Goal: Check status: Check status

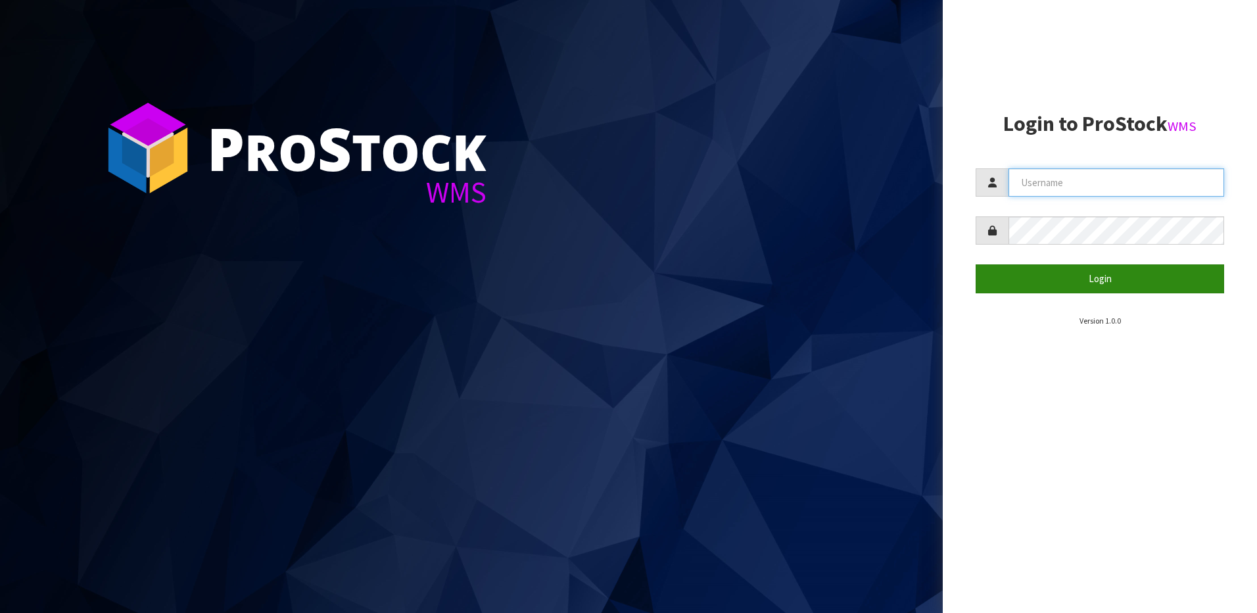
type input "[EMAIL_ADDRESS][DOMAIN_NAME]"
click at [1049, 284] on button "Login" at bounding box center [1100, 278] width 248 height 28
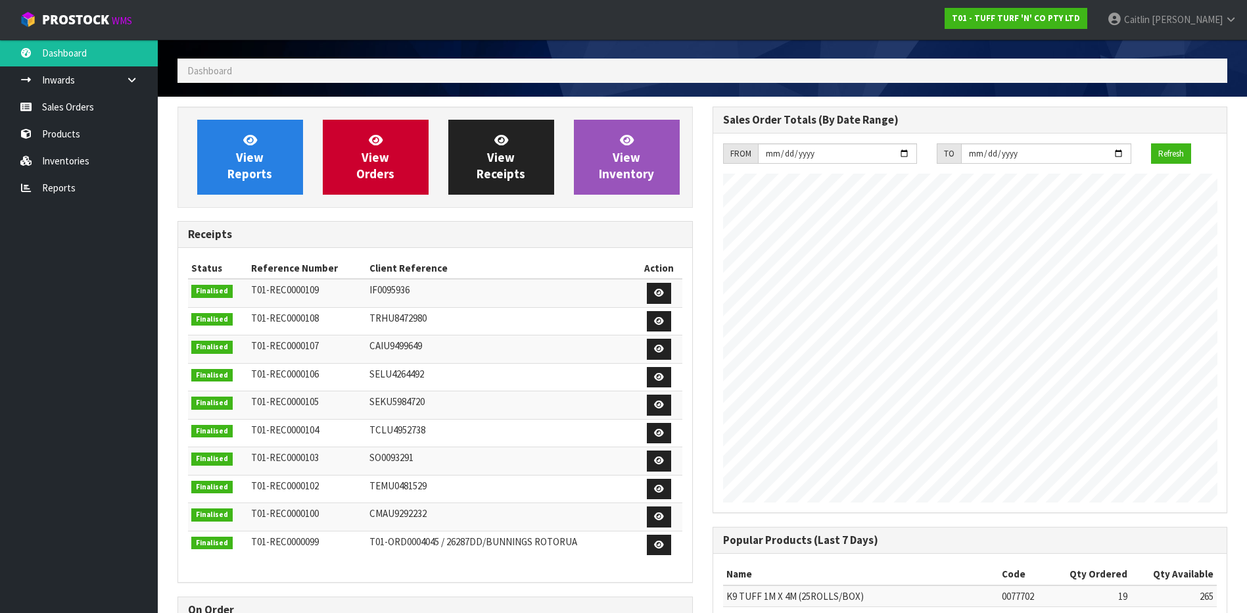
scroll to position [66, 0]
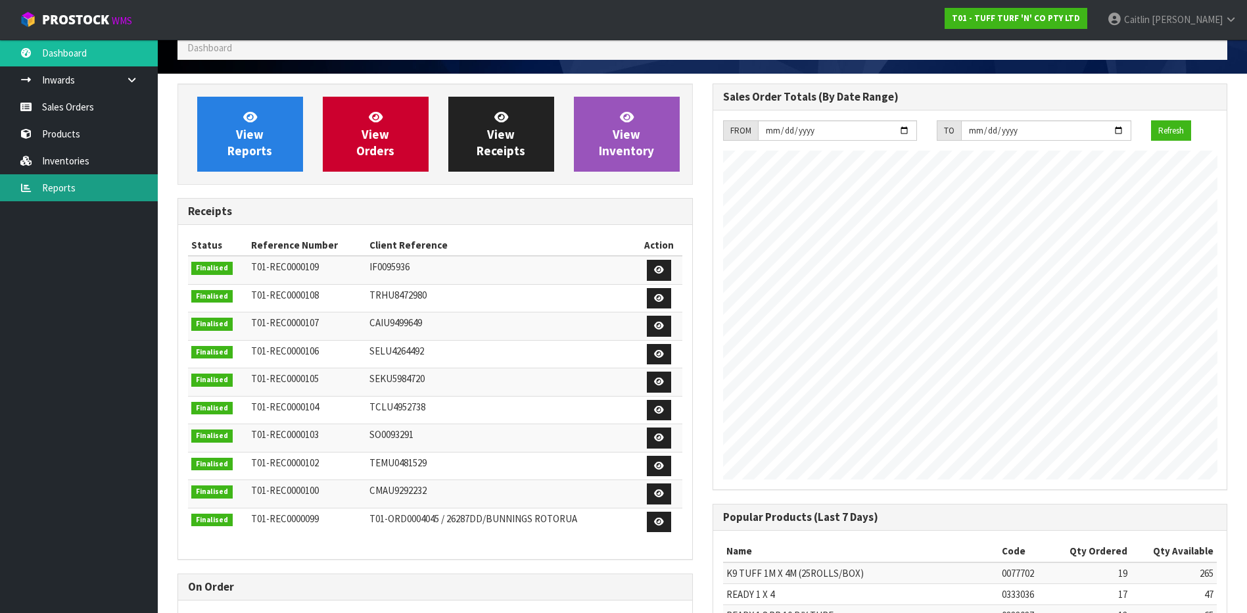
click at [87, 183] on link "Reports" at bounding box center [79, 187] width 158 height 27
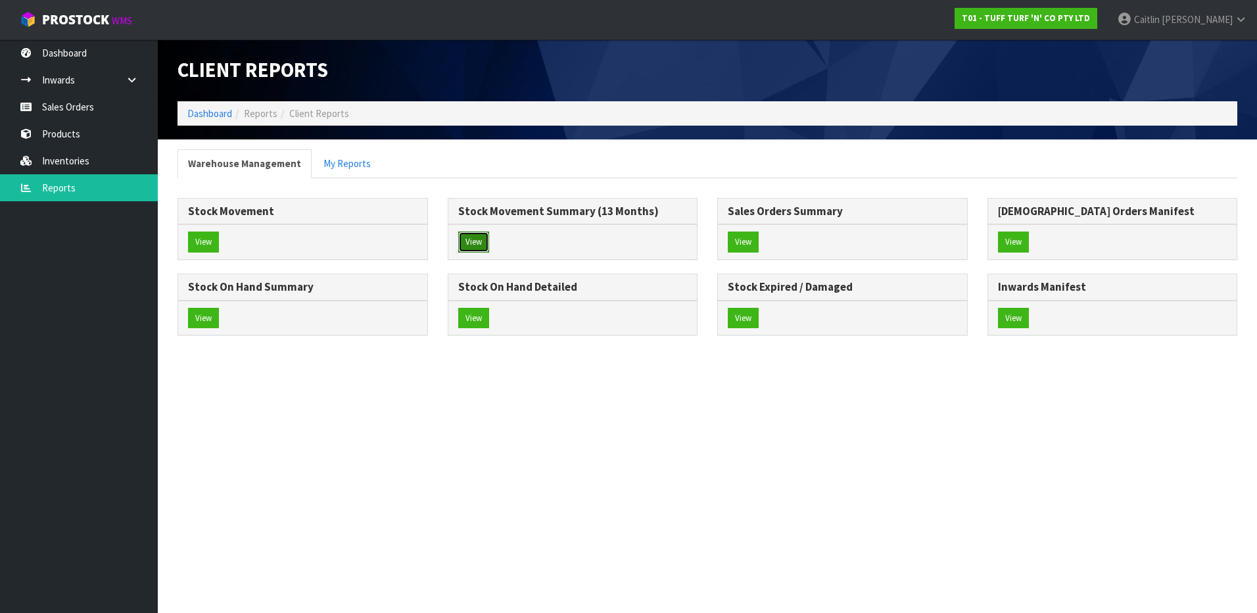
click at [479, 234] on button "View" at bounding box center [473, 241] width 31 height 21
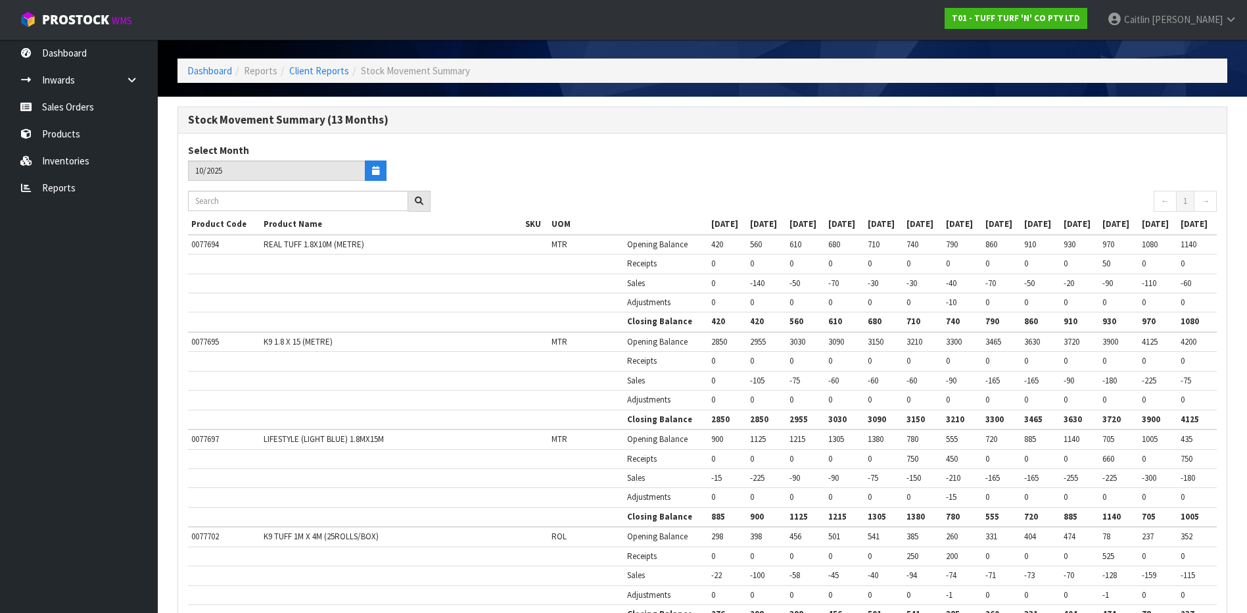
scroll to position [66, 0]
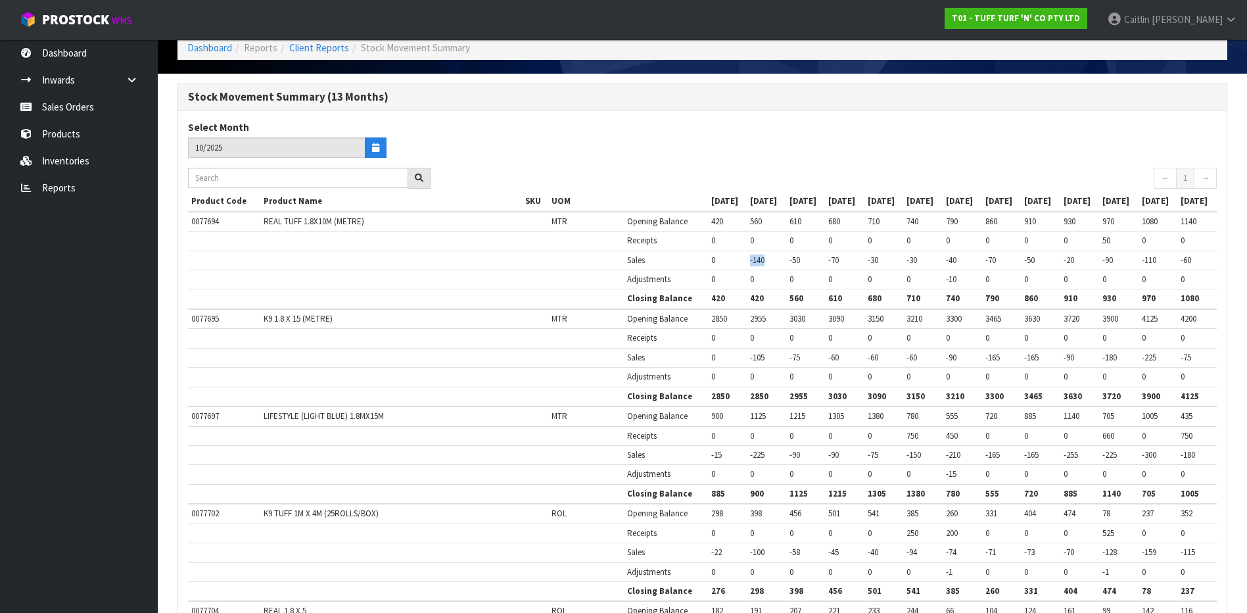
drag, startPoint x: 680, startPoint y: 260, endPoint x: 709, endPoint y: 265, distance: 28.6
click at [747, 265] on td "-140" at bounding box center [766, 259] width 39 height 19
drag, startPoint x: 709, startPoint y: 265, endPoint x: 699, endPoint y: 301, distance: 37.5
click at [747, 301] on th "420" at bounding box center [766, 299] width 39 height 20
